Goal: Check status: Check status

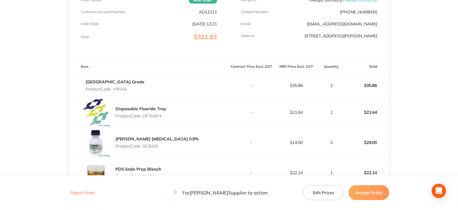
scroll to position [149, 0]
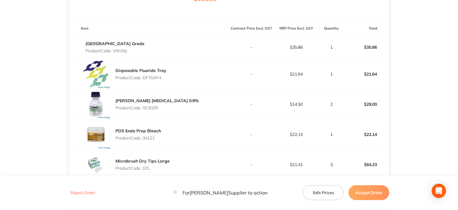
click at [119, 49] on p "Product Code: VIRA5L" at bounding box center [114, 50] width 59 height 5
click at [120, 50] on p "Product Code: VIRA5L" at bounding box center [114, 50] width 59 height 5
copy p "VIRA5L"
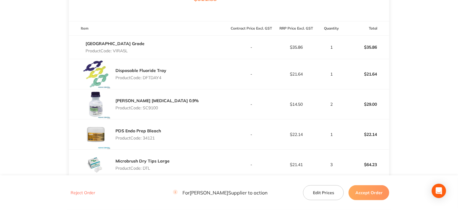
click at [157, 75] on p "Product Code: DFTDAY4" at bounding box center [140, 77] width 51 height 5
copy p "DFTDAY4"
click at [149, 109] on p "Product Code: SC9100" at bounding box center [156, 108] width 83 height 5
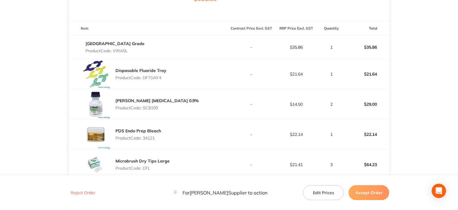
copy p "SC9100"
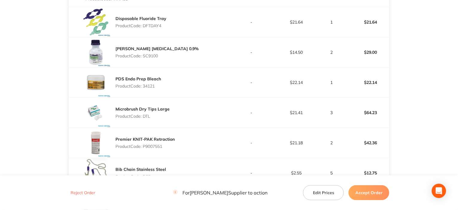
scroll to position [209, 0]
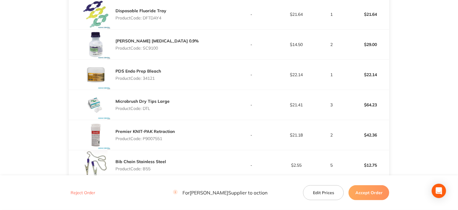
click at [149, 80] on p "Product Code: 34121" at bounding box center [137, 78] width 45 height 5
copy p "34121"
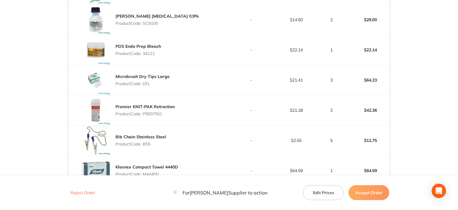
scroll to position [239, 0]
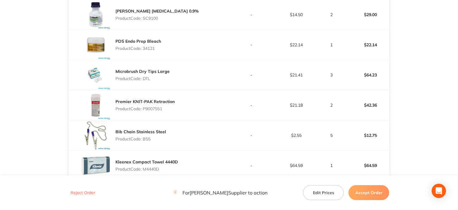
click at [149, 80] on p "Product Code: DTL" at bounding box center [142, 78] width 54 height 5
copy p "DTL"
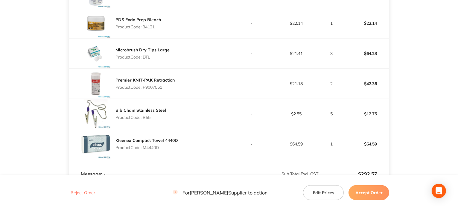
scroll to position [269, 0]
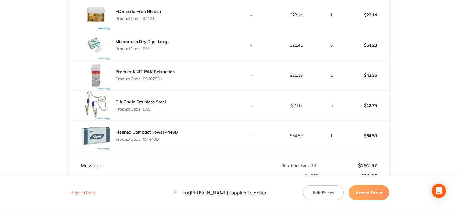
click at [158, 77] on p "Product Code: P9007551" at bounding box center [144, 79] width 59 height 5
click at [152, 77] on p "Product Code: P9007551" at bounding box center [144, 79] width 59 height 5
copy p "P9007551"
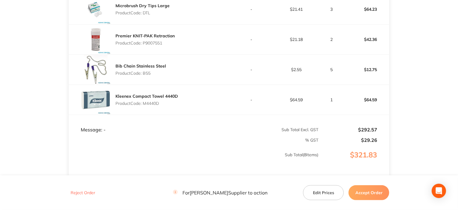
scroll to position [329, 0]
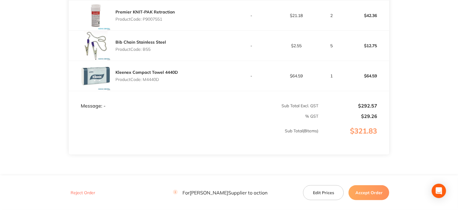
click at [146, 50] on p "Product Code: B55" at bounding box center [140, 49] width 51 height 5
copy p "B55"
click at [153, 77] on p "Product Code: M4440D" at bounding box center [146, 79] width 62 height 5
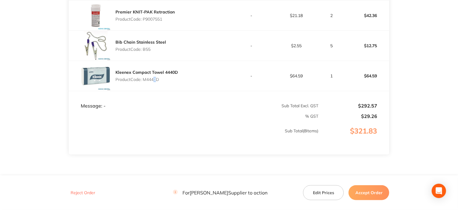
copy p "4"
click at [150, 78] on p "Product Code: M4440D" at bounding box center [146, 79] width 62 height 5
copy p "M4440D"
click at [363, 192] on button "Accept Order" at bounding box center [368, 192] width 41 height 15
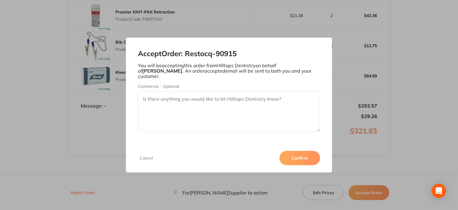
click at [311, 151] on button "Confirm" at bounding box center [299, 158] width 41 height 14
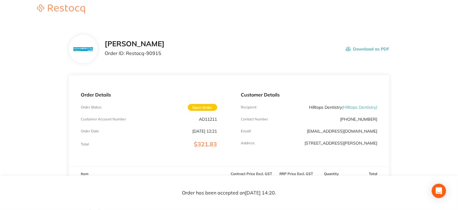
scroll to position [0, 0]
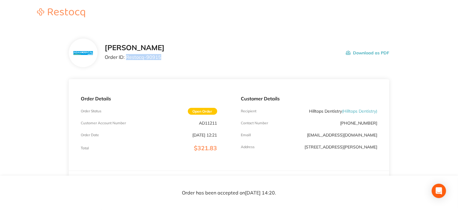
drag, startPoint x: 126, startPoint y: 56, endPoint x: 179, endPoint y: 55, distance: 53.2
click at [179, 55] on div "[PERSON_NAME] Order ID: Restocq- 90915 Download as PDF" at bounding box center [247, 53] width 285 height 19
copy p "Restocq- 90915"
